Goal: Transaction & Acquisition: Purchase product/service

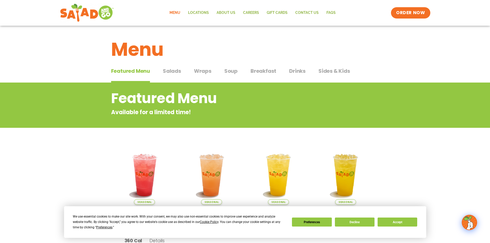
click at [175, 71] on span "Salads" at bounding box center [172, 71] width 18 height 8
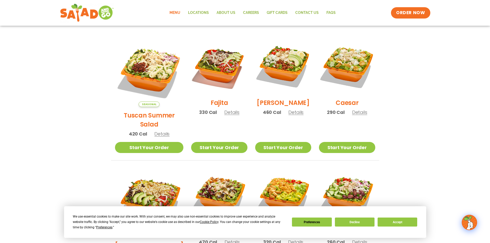
scroll to position [103, 0]
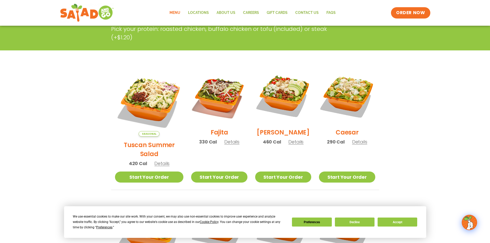
click at [224, 145] on span "Details" at bounding box center [231, 142] width 15 height 6
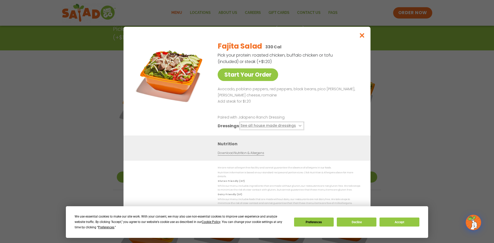
click at [276, 128] on button "See all house made dressings" at bounding box center [271, 126] width 62 height 6
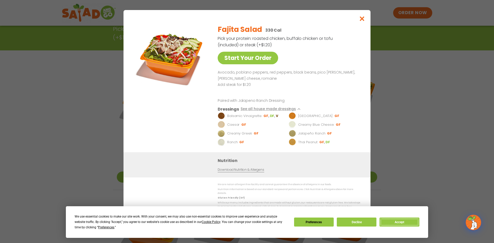
click at [391, 220] on button "Accept" at bounding box center [399, 221] width 40 height 9
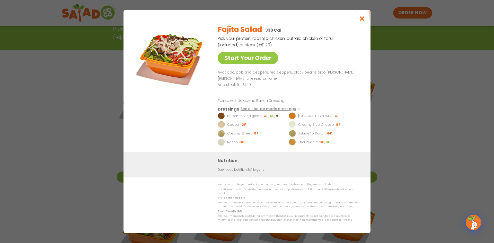
click at [362, 19] on icon "Close modal" at bounding box center [362, 18] width 6 height 5
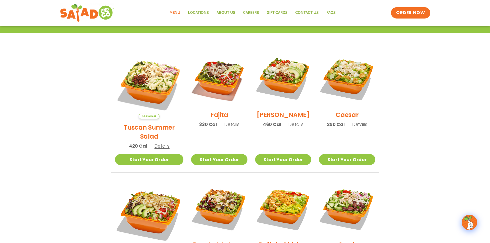
scroll to position [129, 0]
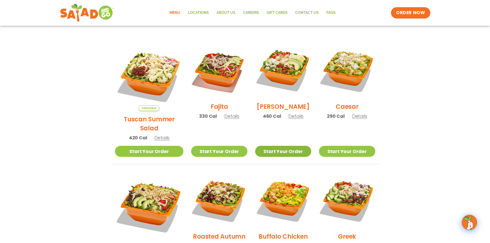
click at [273, 146] on link "Start Your Order" at bounding box center [283, 151] width 56 height 11
click at [215, 146] on link "Start Your Order" at bounding box center [219, 151] width 56 height 11
